Goal: Task Accomplishment & Management: Use online tool/utility

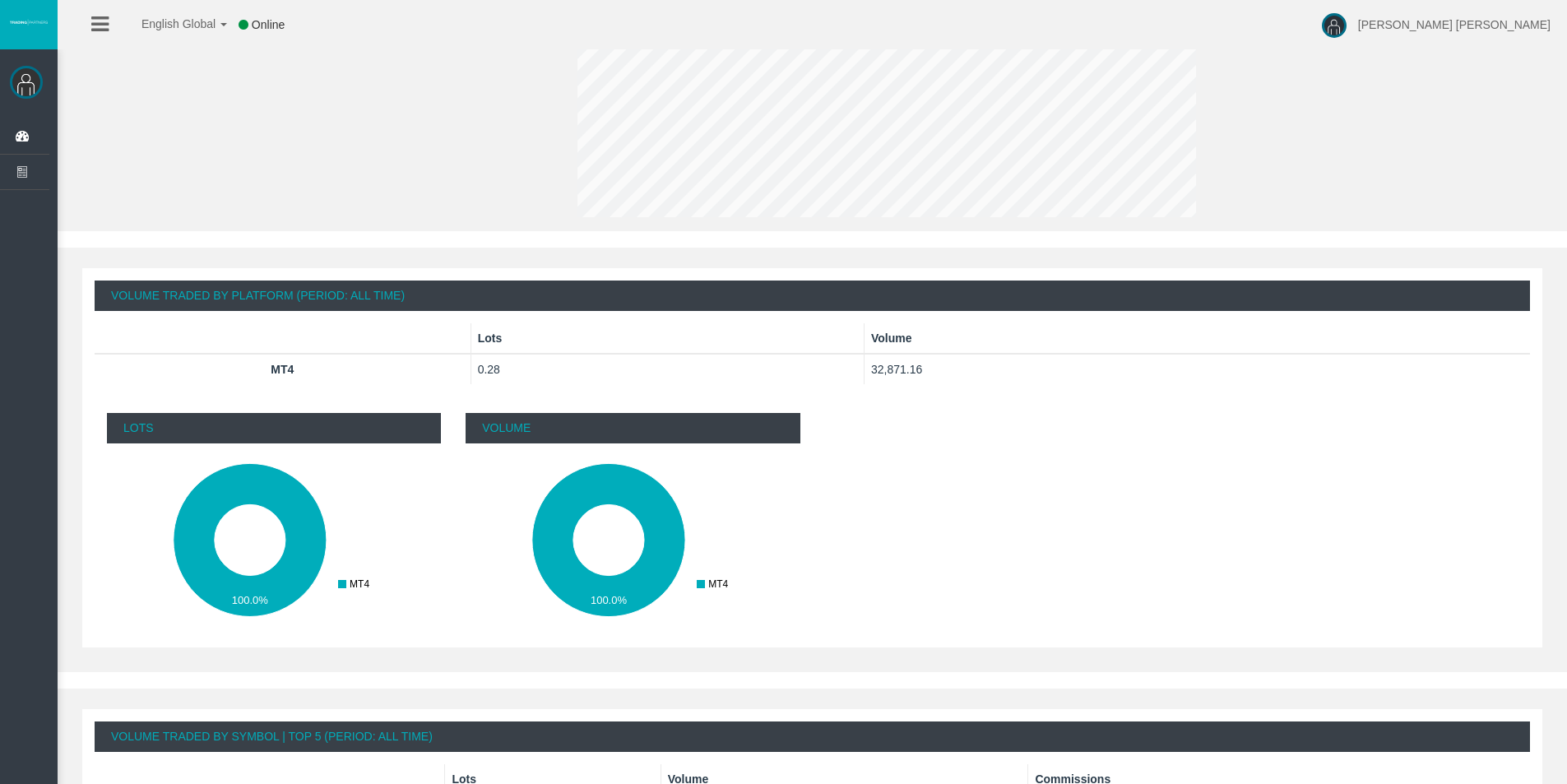
scroll to position [239, 0]
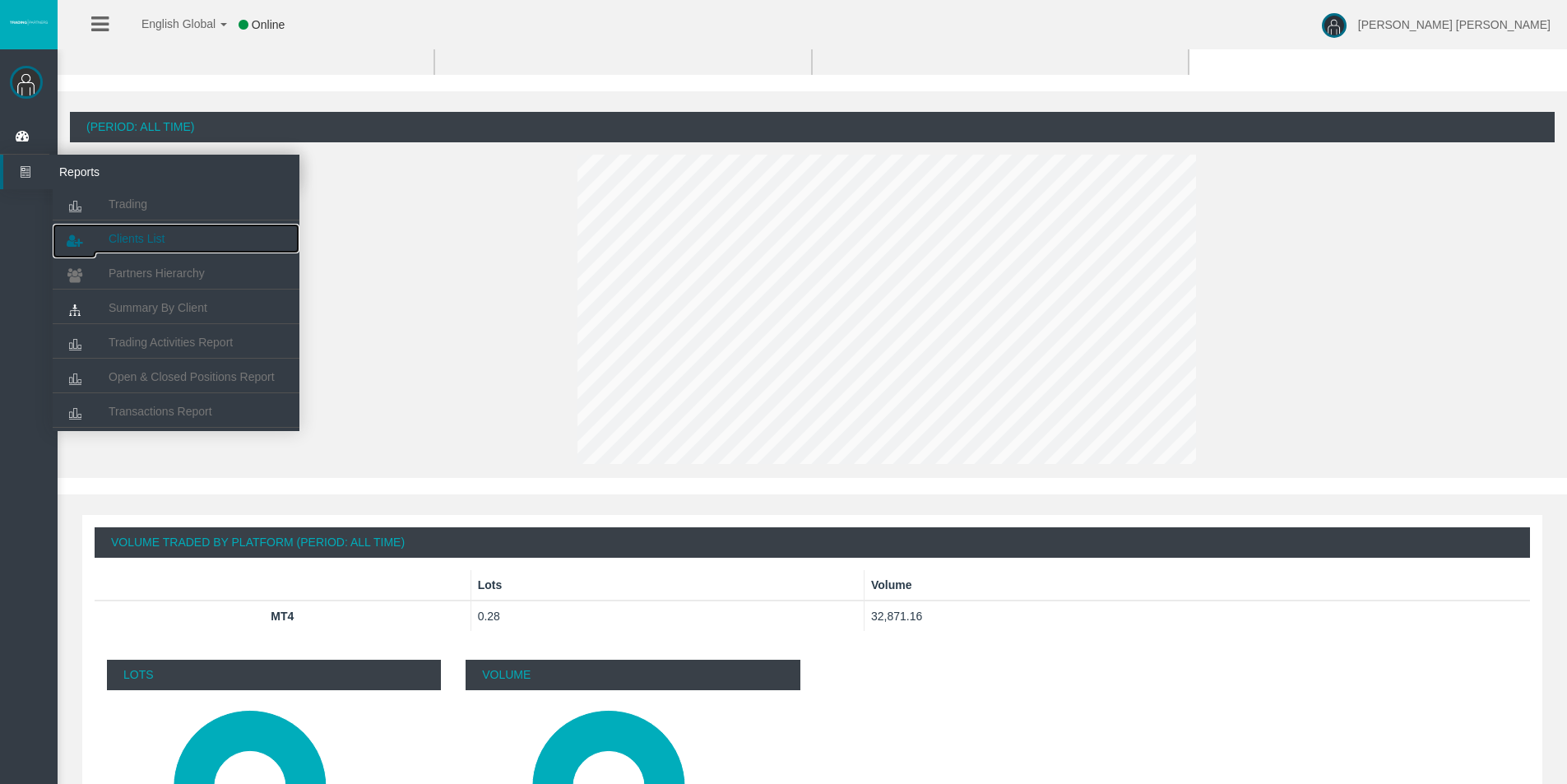
click at [161, 233] on span "Clients List" at bounding box center [136, 239] width 56 height 13
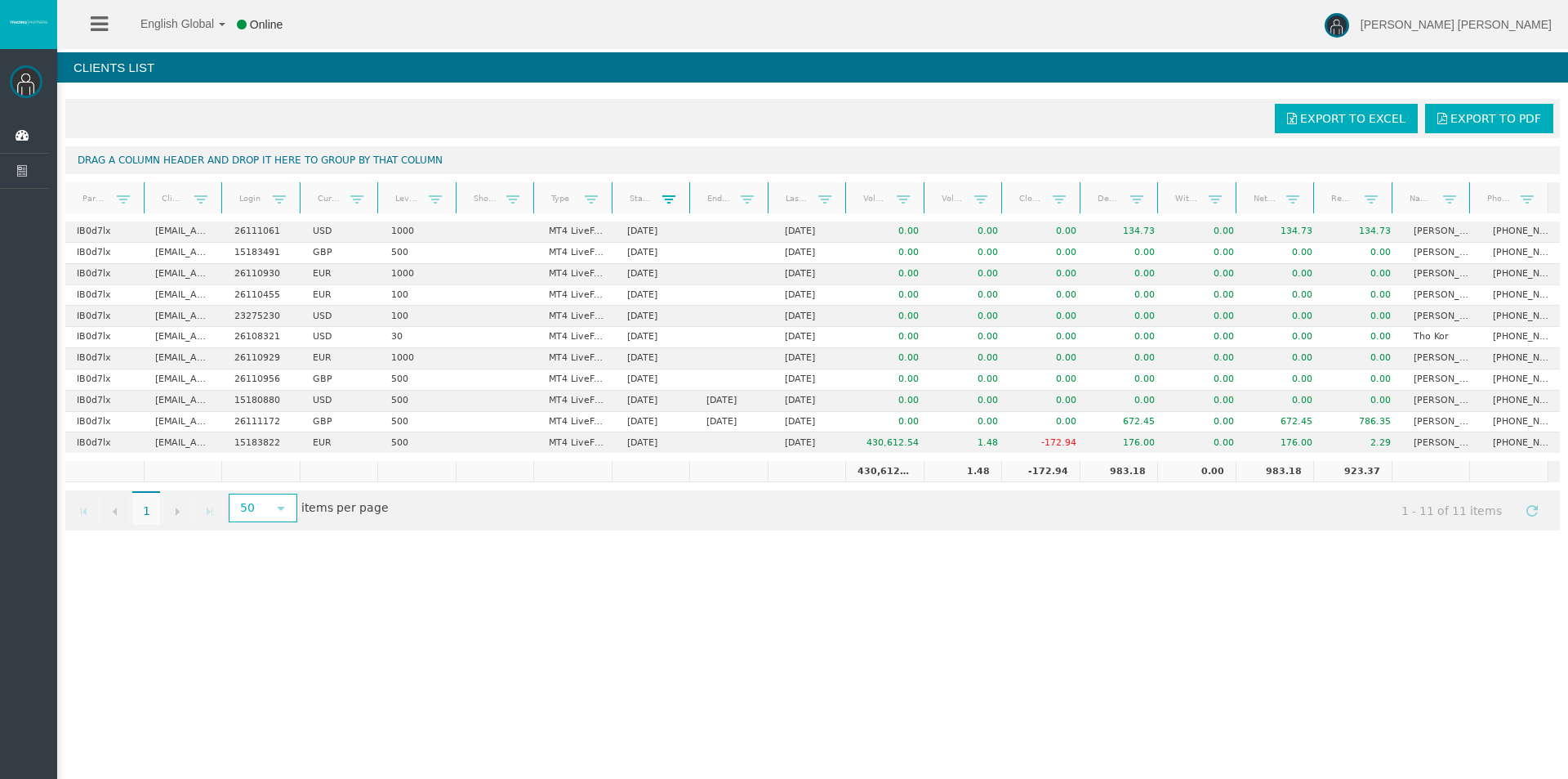
click at [665, 199] on span at bounding box center [668, 199] width 13 height 13
click at [633, 197] on link "Start Date" at bounding box center [641, 198] width 44 height 22
click at [633, 197] on link "Start Date" at bounding box center [641, 199] width 44 height 23
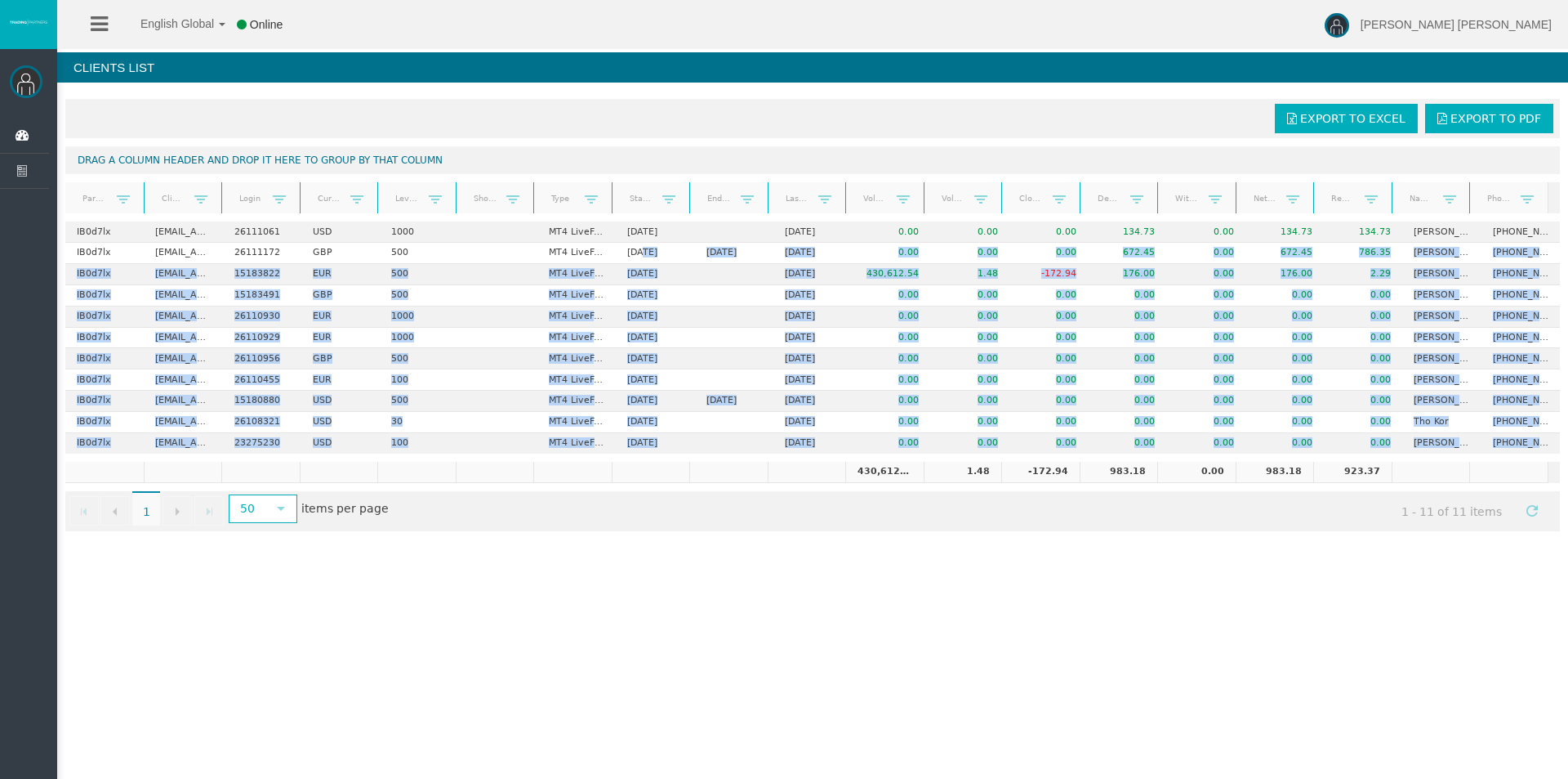
drag, startPoint x: 652, startPoint y: 398, endPoint x: 652, endPoint y: 455, distance: 57.0
click at [652, 455] on div "Export to Excel Export to PDF Drag a column header and drop it here to group by…" at bounding box center [813, 315] width 1511 height 448
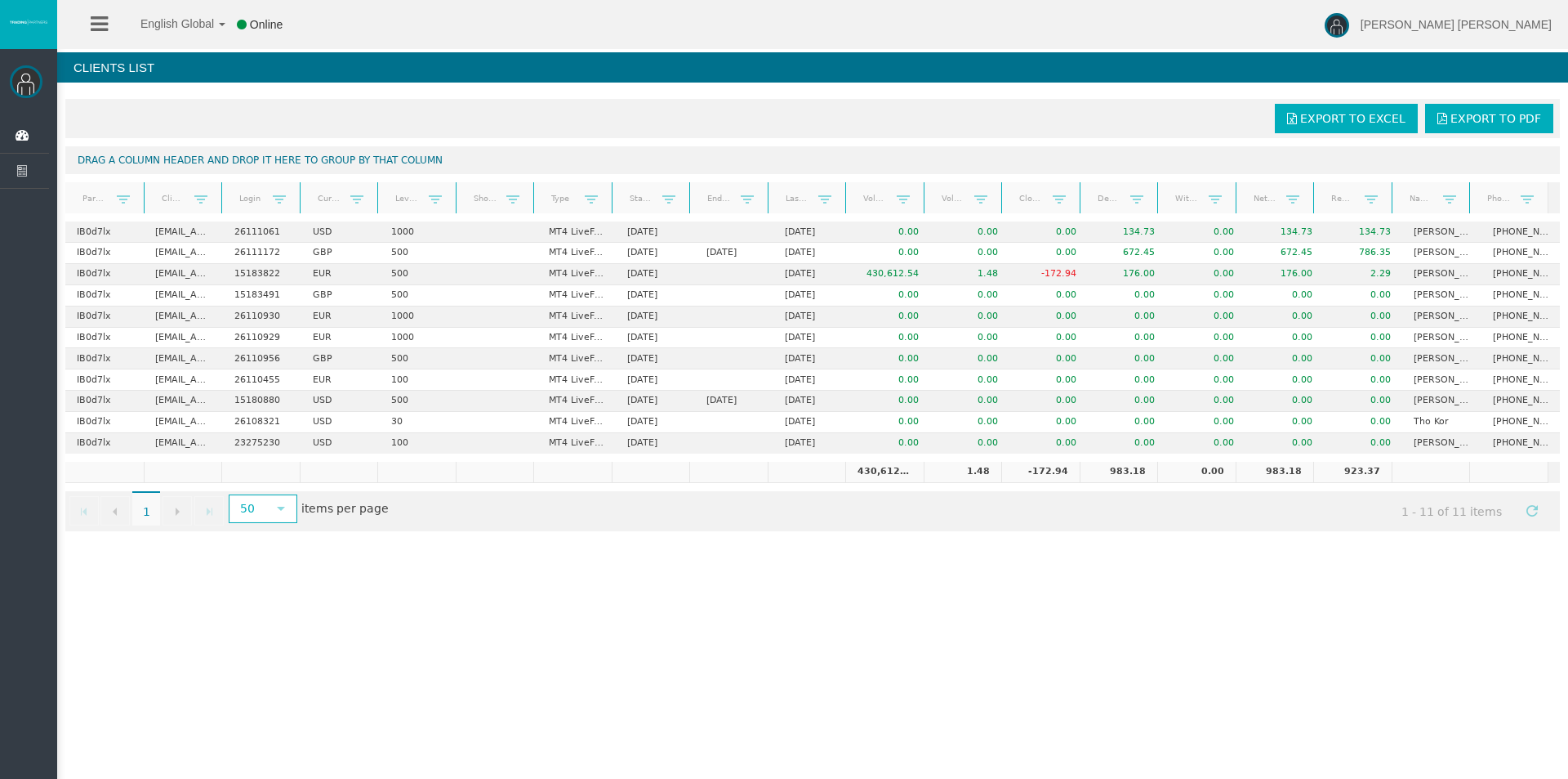
click at [667, 594] on div "English Global 简体中文 English Global 日本語 한국어 Online [PERSON_NAME] [PERSON_NAME] H…" at bounding box center [784, 390] width 1568 height 779
